Goal: Task Accomplishment & Management: Complete application form

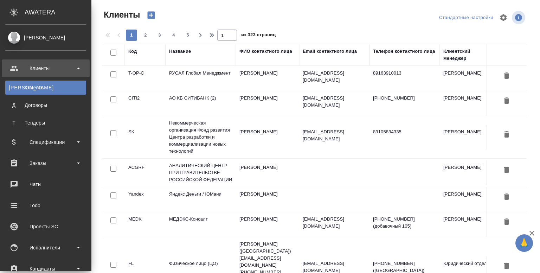
select select "RU"
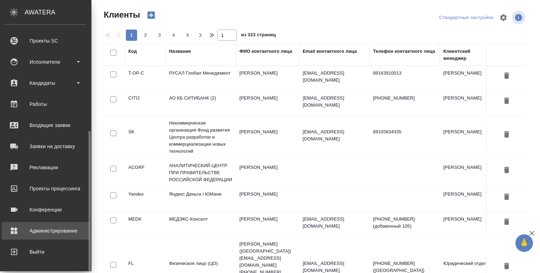
click at [44, 231] on div "Администрирование" at bounding box center [45, 230] width 81 height 11
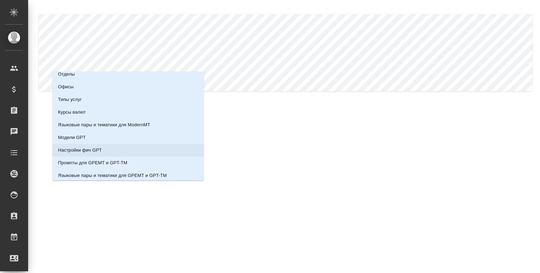
scroll to position [70, 0]
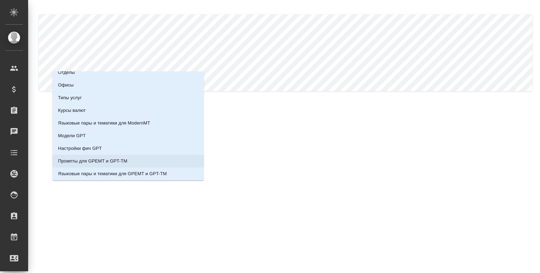
click at [92, 158] on p "Промпты для GPEMT и GPT-TM" at bounding box center [92, 160] width 69 height 7
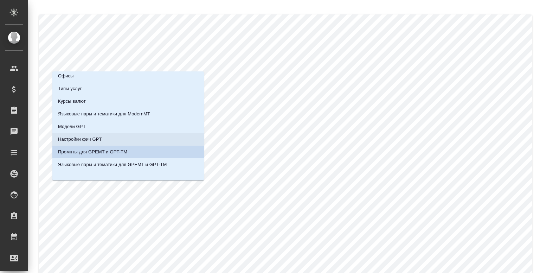
scroll to position [83, 0]
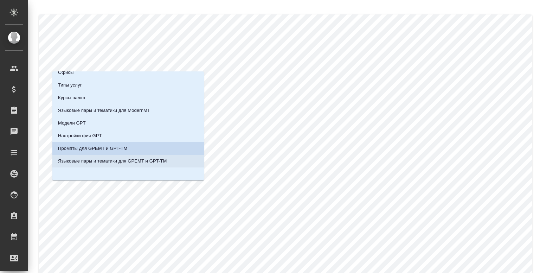
click at [106, 161] on p "Языковые пары и тематики для GPEMT и GPT-TM" at bounding box center [112, 160] width 109 height 7
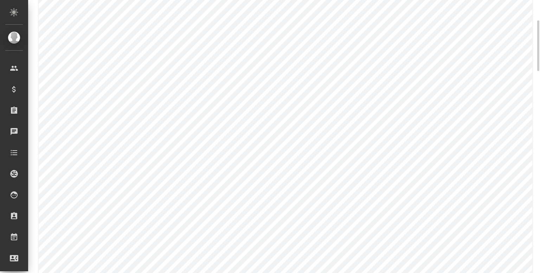
scroll to position [110, 0]
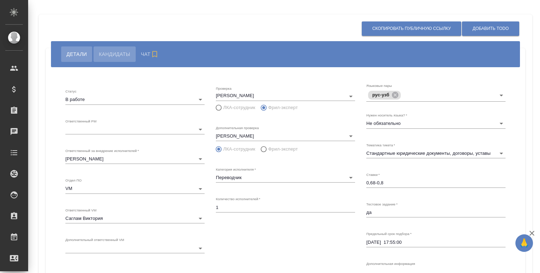
click at [110, 53] on span "Кандидаты" at bounding box center [114, 54] width 31 height 8
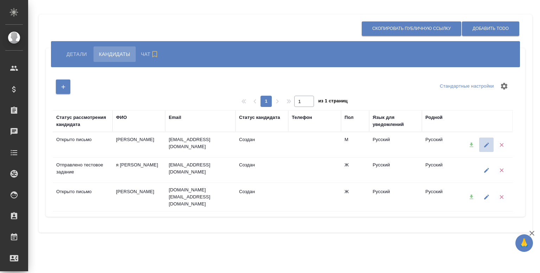
click at [488, 145] on icon "button" at bounding box center [486, 145] width 6 height 6
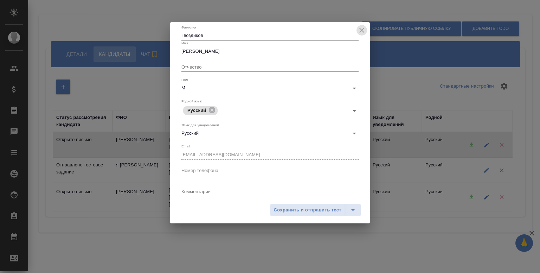
click at [358, 30] on icon "close" at bounding box center [361, 30] width 8 height 8
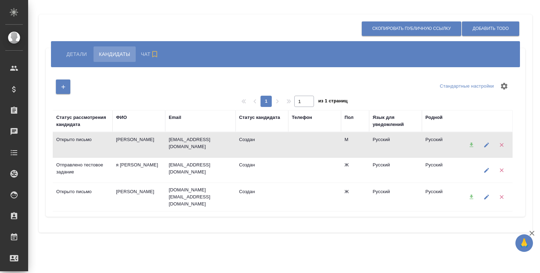
click at [471, 148] on div at bounding box center [470, 145] width 15 height 18
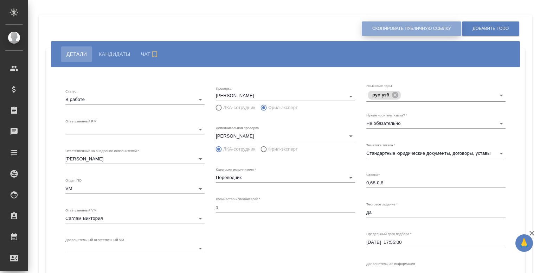
click at [408, 27] on span "Скопировать публичную ссылку" at bounding box center [411, 29] width 78 height 6
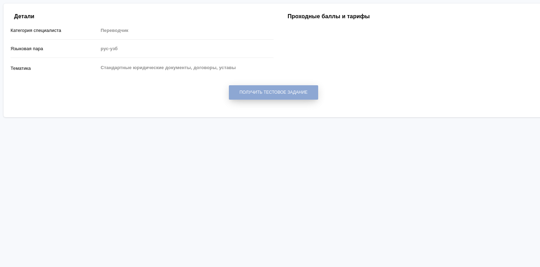
click at [256, 93] on span "Получить тестовое задание" at bounding box center [273, 93] width 68 height 6
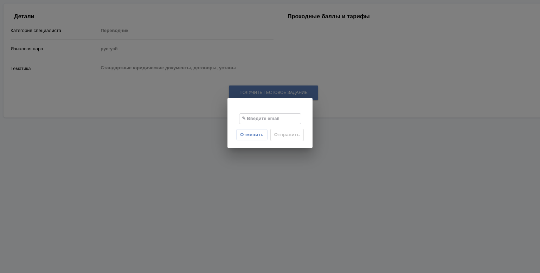
click at [251, 118] on input "text" at bounding box center [269, 118] width 61 height 10
type input "[EMAIL_ADDRESS][DOMAIN_NAME]"
click at [291, 134] on span "Отправить" at bounding box center [287, 134] width 26 height 8
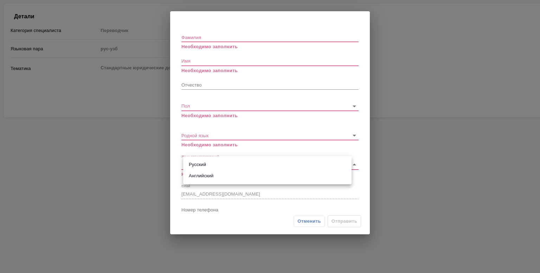
click at [202, 117] on body "[PERSON_NAME] специалиста Переводчик Языковая пара рус-узб Тематика Стандартные…" at bounding box center [270, 61] width 540 height 114
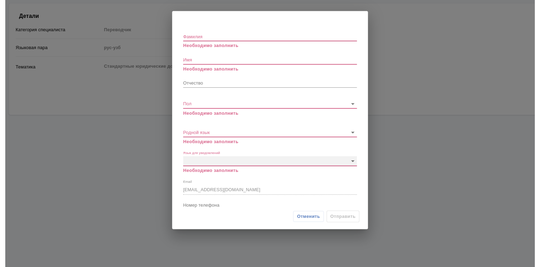
scroll to position [7, 0]
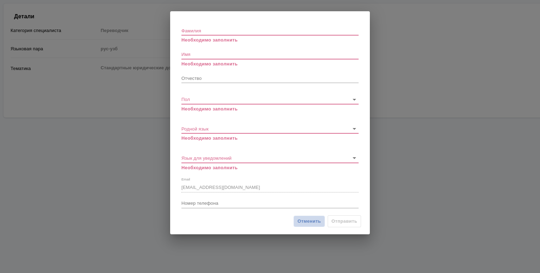
click at [308, 226] on button "Отменить" at bounding box center [308, 220] width 31 height 11
